Goal: Go to known website: Access a specific website the user already knows

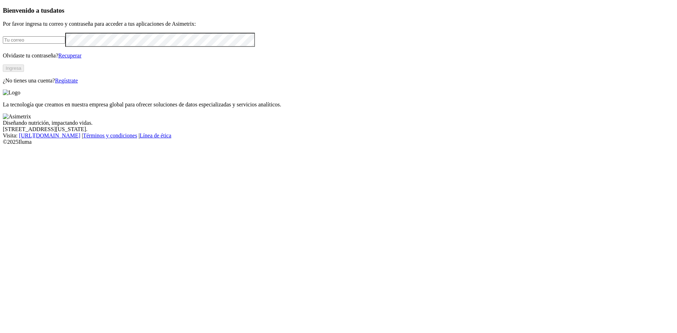
type input "[EMAIL_ADDRESS][DOMAIN_NAME]"
click at [24, 72] on button "Ingresa" at bounding box center [13, 68] width 21 height 7
